Goal: Transaction & Acquisition: Subscribe to service/newsletter

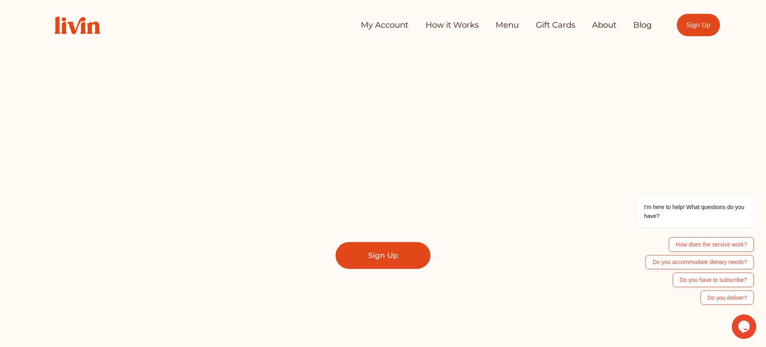
click at [612, 50] on div "Skip to Content My Account How it Works Menu Gift Cards About" at bounding box center [383, 25] width 766 height 50
click at [391, 254] on link "Sign Up" at bounding box center [382, 255] width 95 height 26
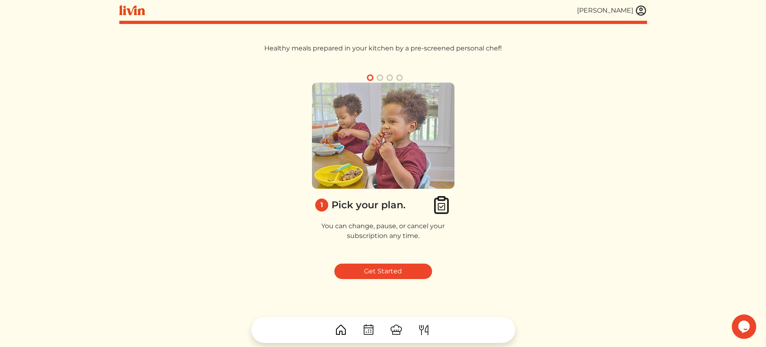
click at [380, 79] on button "button" at bounding box center [380, 78] width 10 height 10
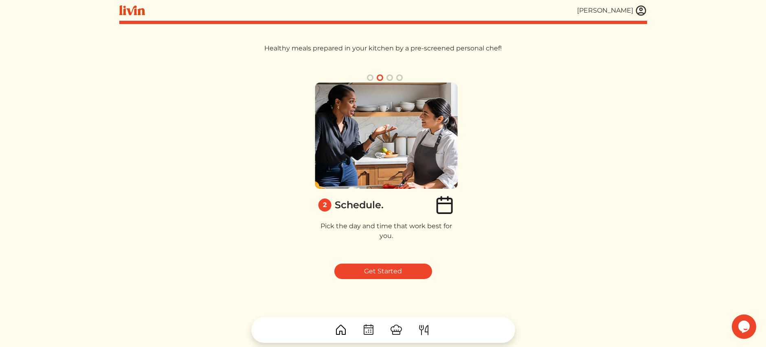
click at [387, 79] on button "button" at bounding box center [390, 78] width 10 height 10
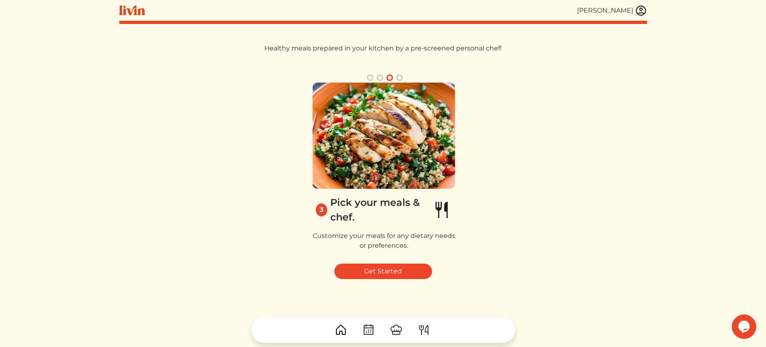
click at [398, 77] on button "button" at bounding box center [399, 78] width 10 height 10
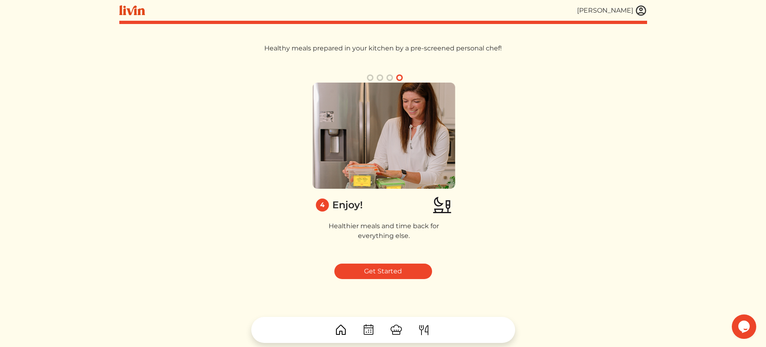
click at [370, 78] on button "button" at bounding box center [370, 78] width 10 height 10
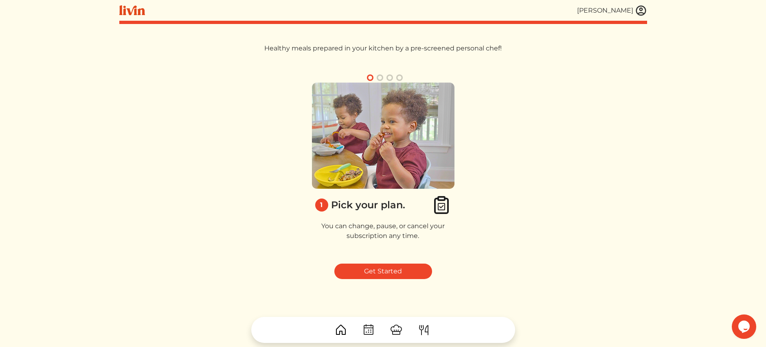
click at [381, 75] on button "button" at bounding box center [380, 78] width 10 height 10
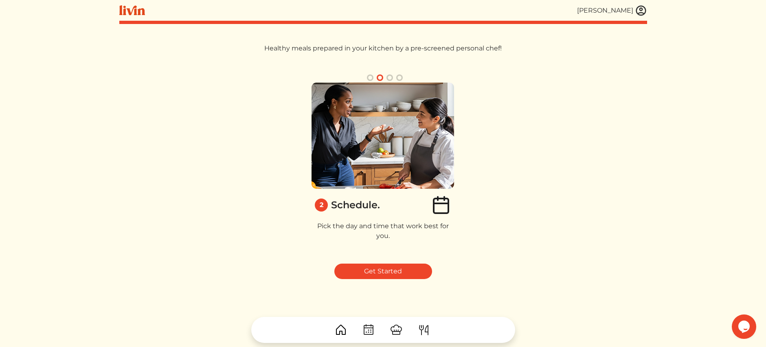
click at [388, 77] on button "button" at bounding box center [390, 78] width 10 height 10
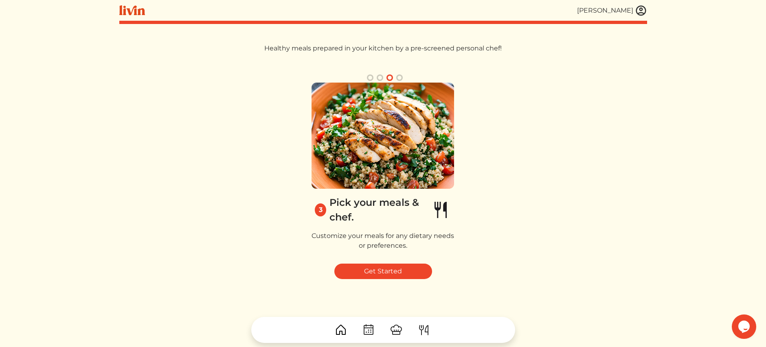
click at [399, 77] on button "button" at bounding box center [399, 78] width 10 height 10
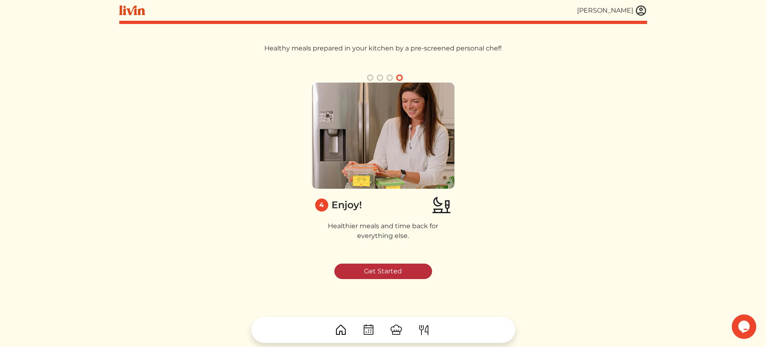
click at [381, 276] on link "Get Started" at bounding box center [383, 271] width 98 height 15
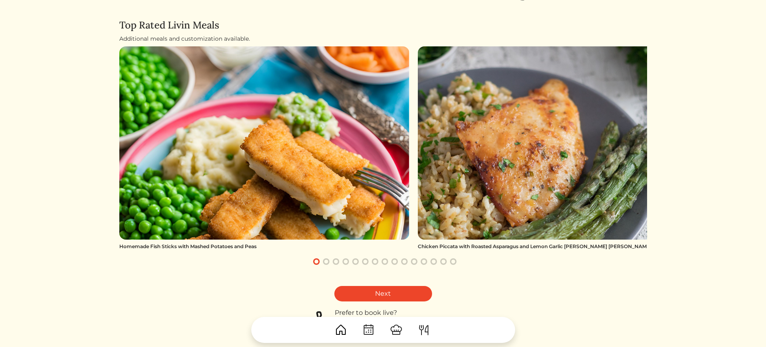
scroll to position [55, 0]
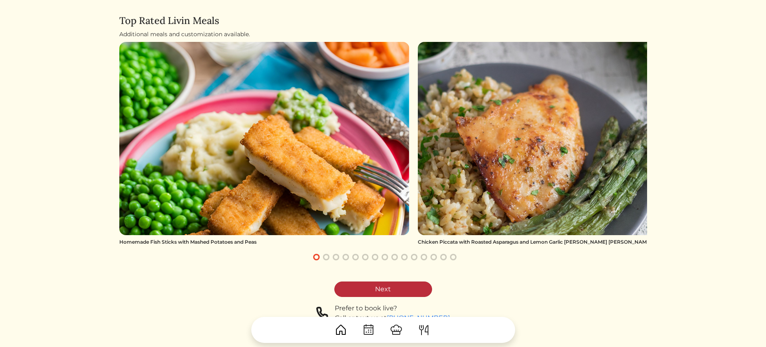
click at [387, 289] on link "Next" at bounding box center [383, 289] width 98 height 15
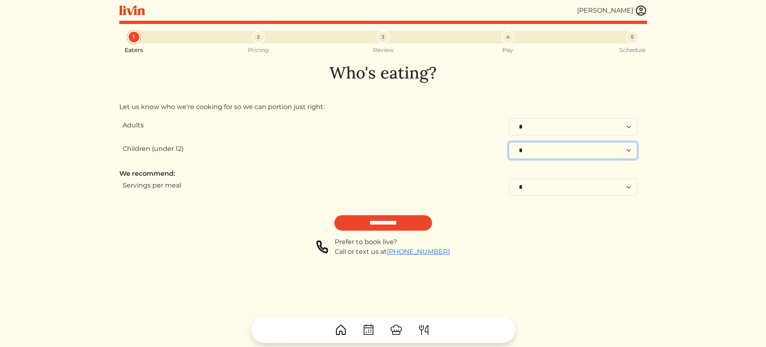
click at [634, 151] on select "* * * * * * * * * * **" at bounding box center [572, 150] width 129 height 17
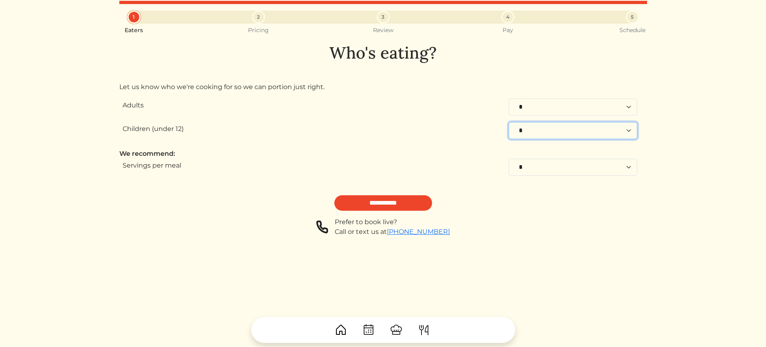
scroll to position [21, 0]
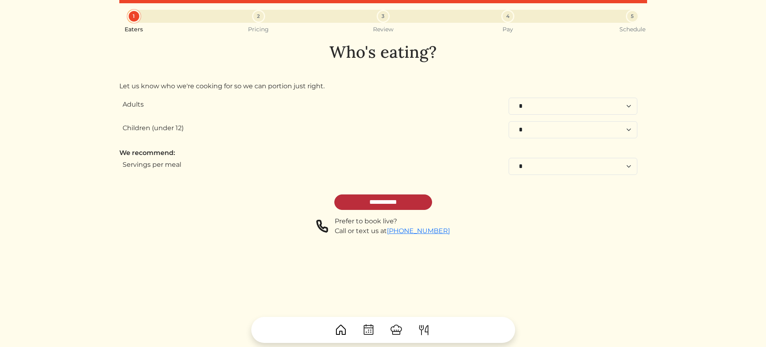
click at [386, 199] on input "**********" at bounding box center [383, 202] width 98 height 15
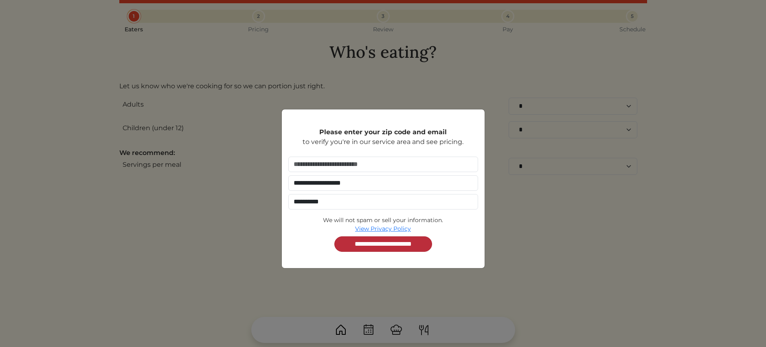
click at [377, 243] on input "**********" at bounding box center [383, 243] width 98 height 15
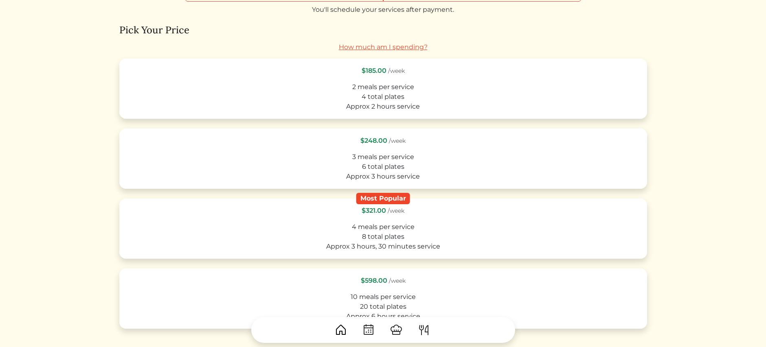
scroll to position [236, 0]
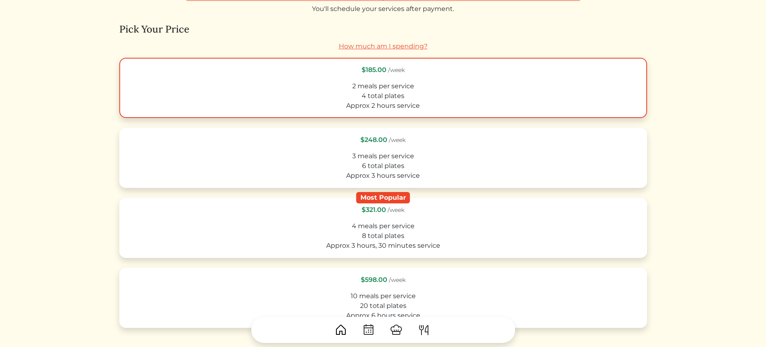
click at [408, 95] on div "4 total plates" at bounding box center [383, 96] width 513 height 10
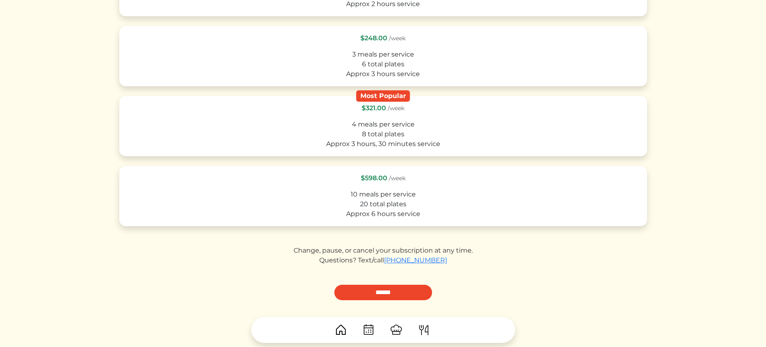
scroll to position [394, 0]
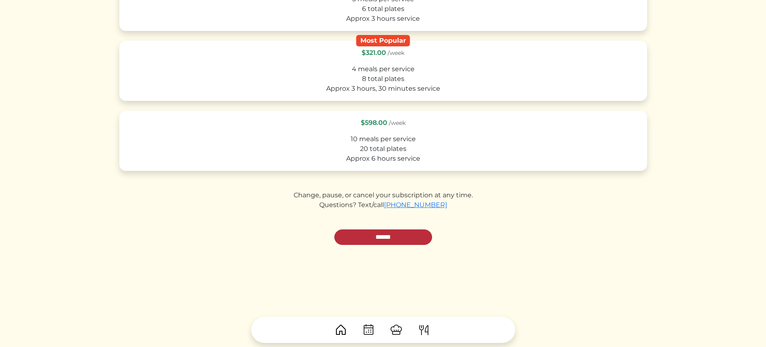
click at [370, 236] on input "******" at bounding box center [383, 237] width 98 height 15
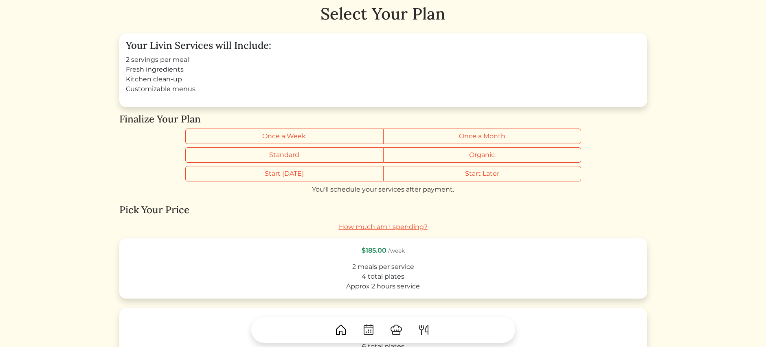
scroll to position [70, 0]
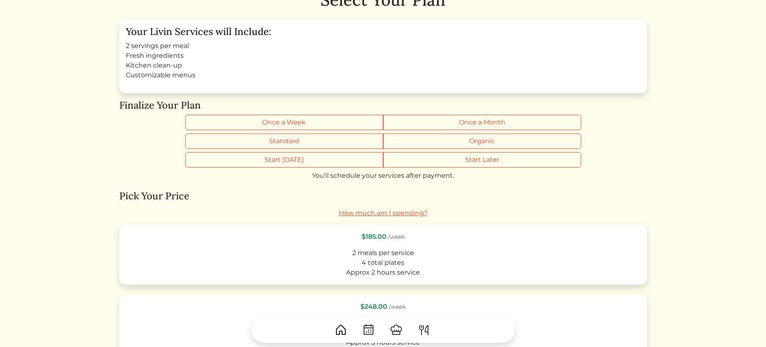
click at [399, 214] on link "How much am I spending?" at bounding box center [383, 213] width 89 height 8
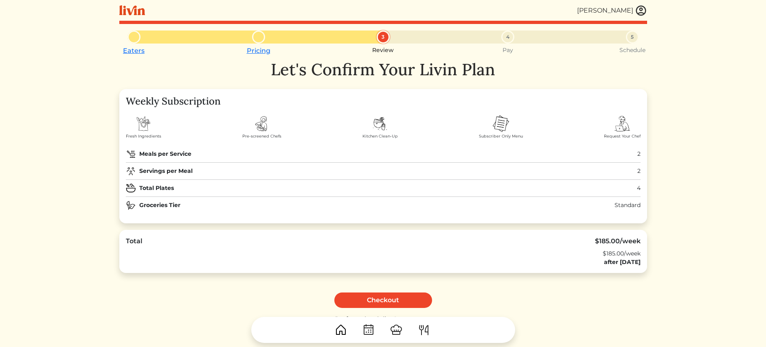
click at [258, 41] on div at bounding box center [258, 37] width 13 height 13
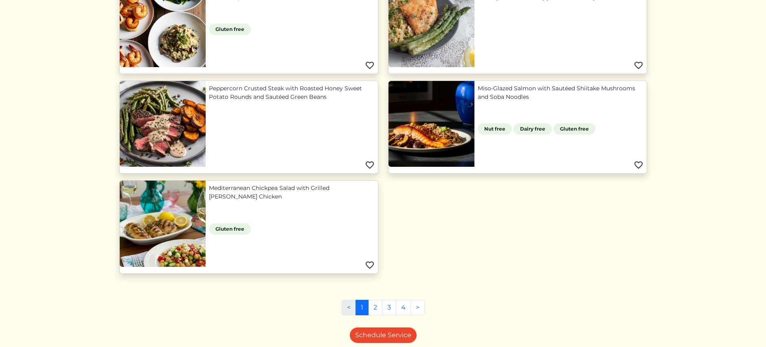
scroll to position [759, 0]
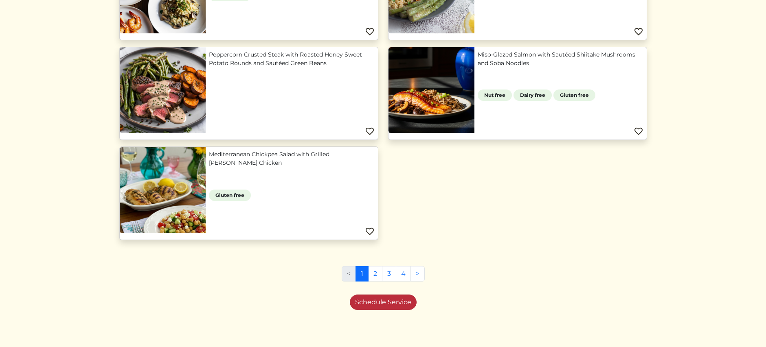
click at [387, 305] on link "Schedule Service" at bounding box center [383, 302] width 67 height 15
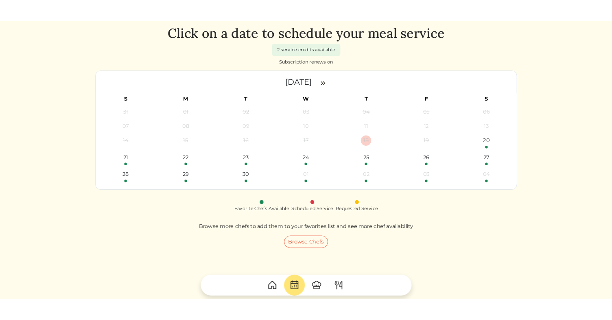
scroll to position [26, 0]
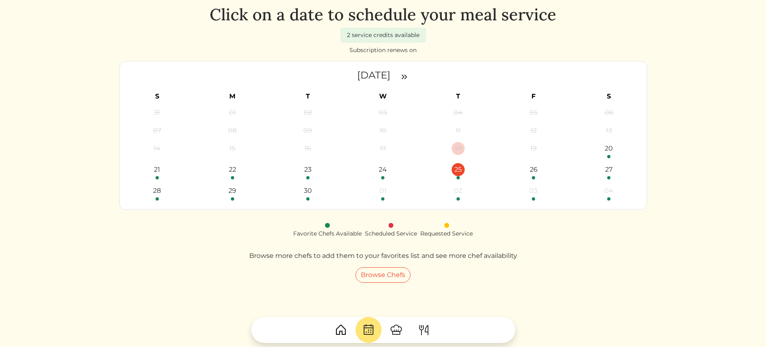
click at [457, 177] on div at bounding box center [457, 177] width 3 height 3
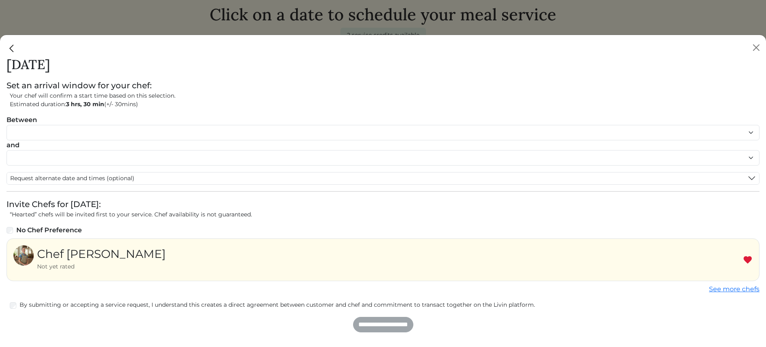
click at [11, 48] on img "Close" at bounding box center [12, 48] width 11 height 11
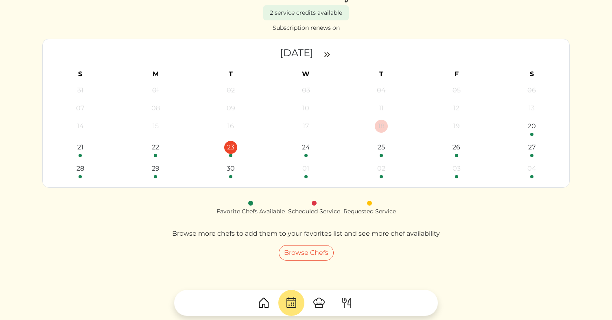
scroll to position [84, 0]
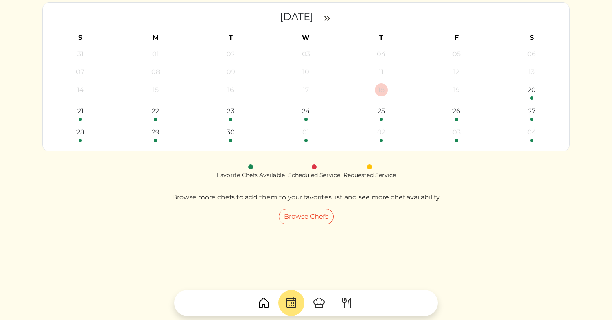
click at [263, 300] on img at bounding box center [263, 302] width 13 height 13
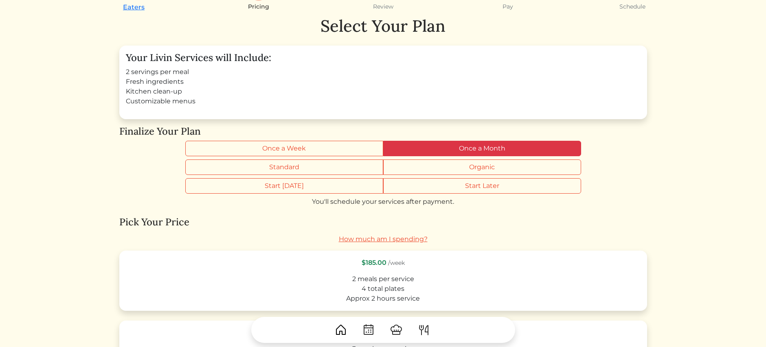
scroll to position [16, 0]
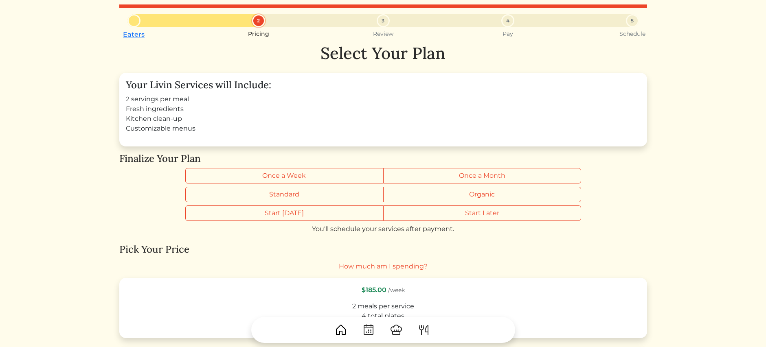
click at [386, 267] on link "How much am I spending?" at bounding box center [383, 267] width 89 height 8
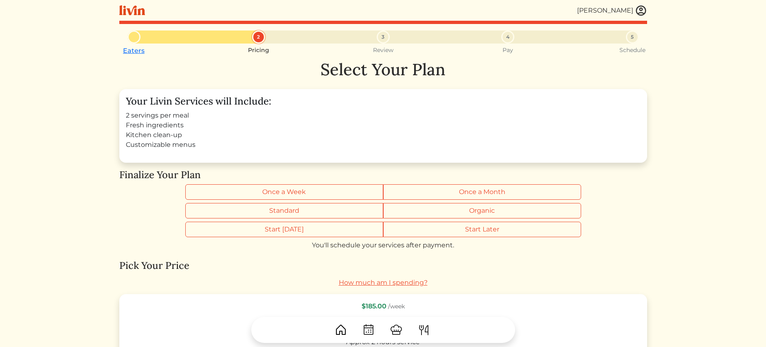
scroll to position [16, 0]
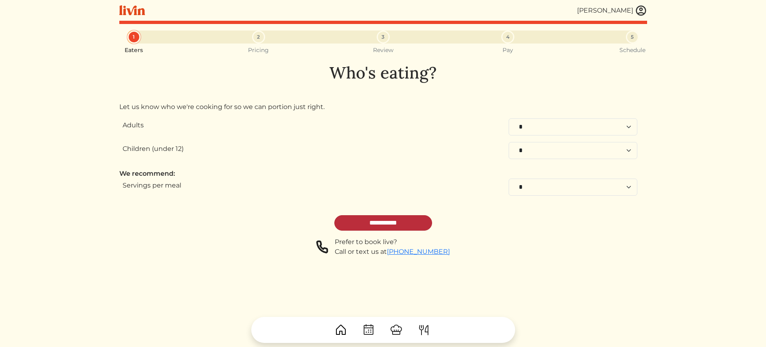
click at [365, 222] on input "**********" at bounding box center [383, 222] width 98 height 15
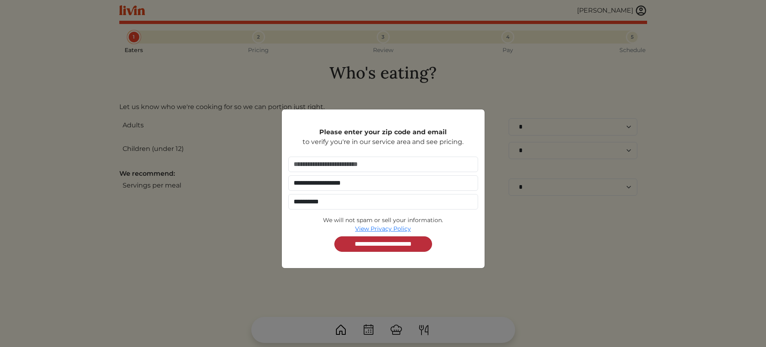
click at [368, 245] on input "**********" at bounding box center [383, 243] width 98 height 15
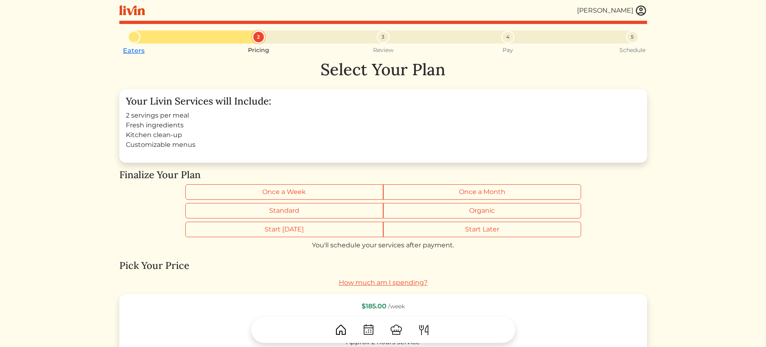
click at [370, 283] on link "How much am I spending?" at bounding box center [383, 283] width 89 height 8
click at [407, 283] on link "How much am I spending?" at bounding box center [383, 283] width 89 height 8
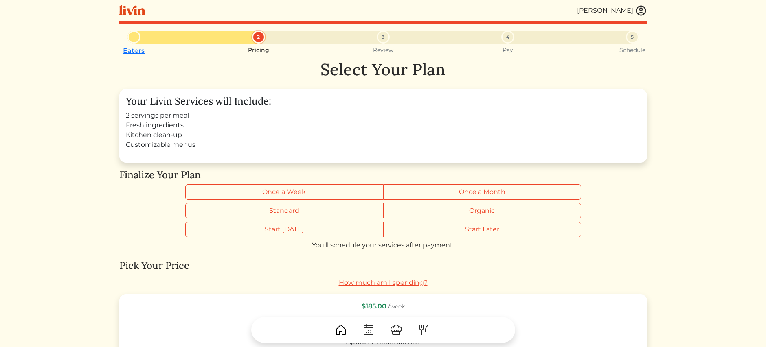
click at [407, 283] on link "How much am I spending?" at bounding box center [383, 283] width 89 height 8
click at [405, 281] on link "How much am I spending?" at bounding box center [383, 283] width 89 height 8
click at [402, 282] on link "How much am I spending?" at bounding box center [383, 283] width 89 height 8
